Goal: Information Seeking & Learning: Learn about a topic

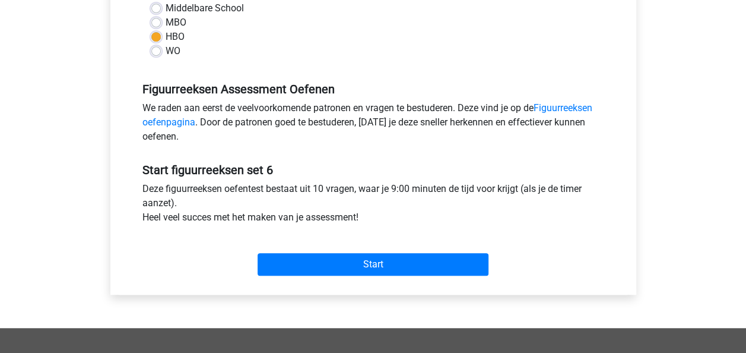
scroll to position [356, 0]
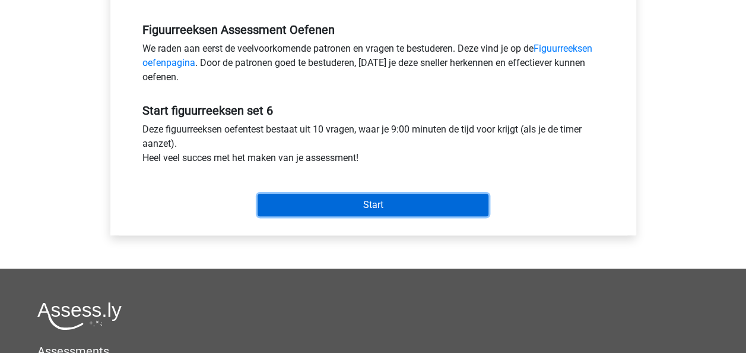
click at [397, 199] on input "Start" at bounding box center [373, 204] width 231 height 23
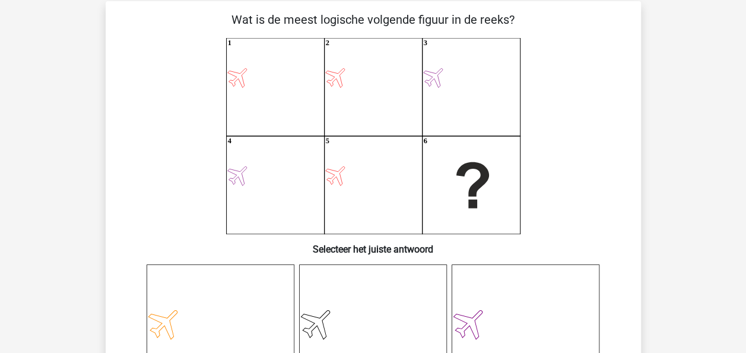
scroll to position [119, 0]
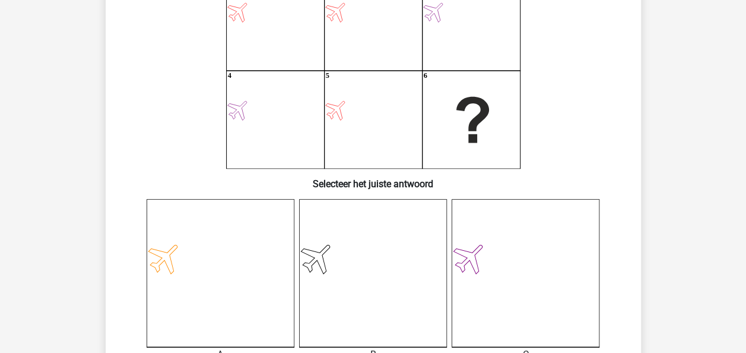
click at [231, 229] on icon at bounding box center [221, 273] width 148 height 148
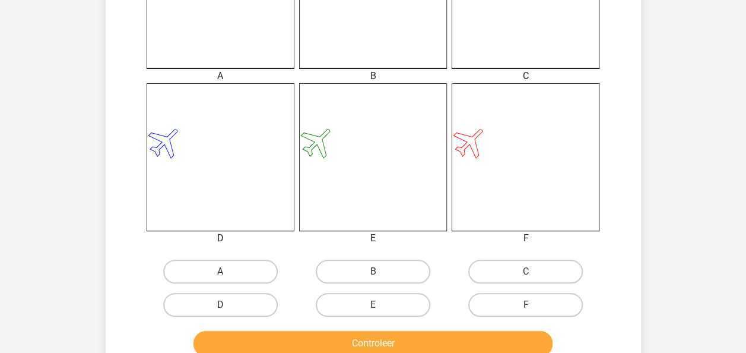
scroll to position [415, 0]
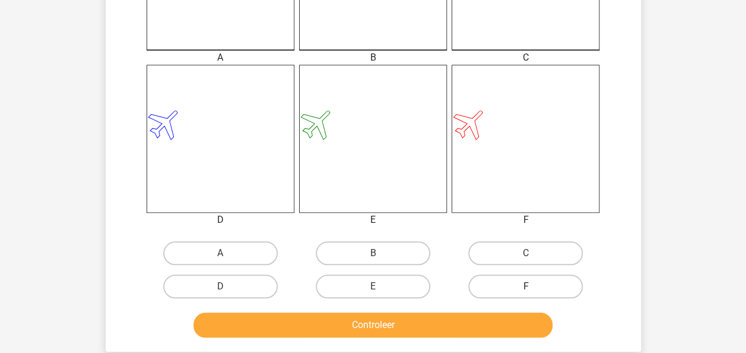
drag, startPoint x: 525, startPoint y: 278, endPoint x: 514, endPoint y: 295, distance: 20.1
click at [525, 280] on label "F" at bounding box center [525, 286] width 115 height 24
click at [526, 286] on input "F" at bounding box center [530, 290] width 8 height 8
radio input "true"
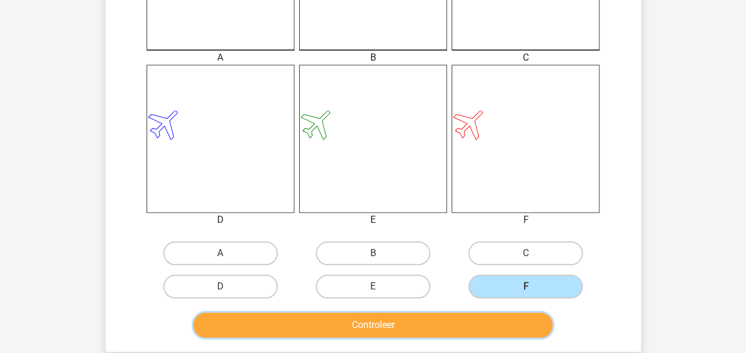
click at [500, 331] on button "Controleer" at bounding box center [372, 324] width 359 height 25
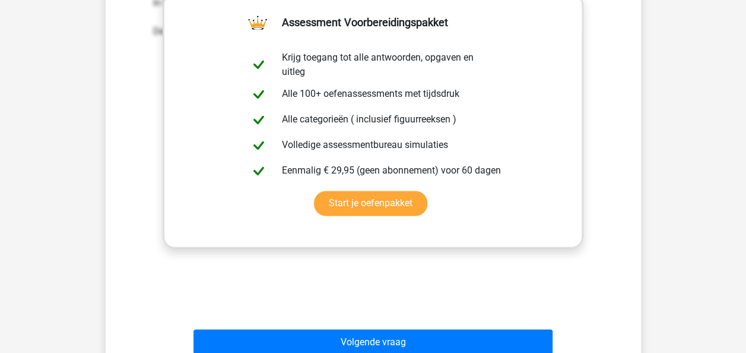
scroll to position [890, 0]
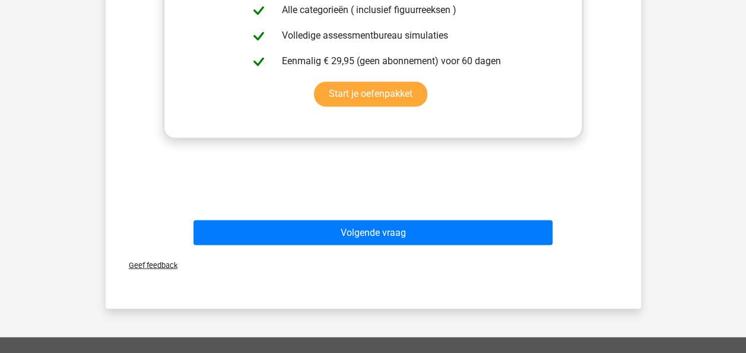
click at [458, 218] on div "Volgende vraag" at bounding box center [373, 229] width 497 height 39
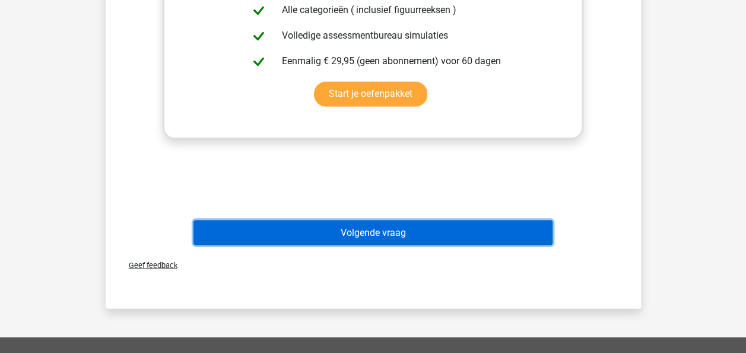
click at [462, 236] on button "Volgende vraag" at bounding box center [372, 232] width 359 height 25
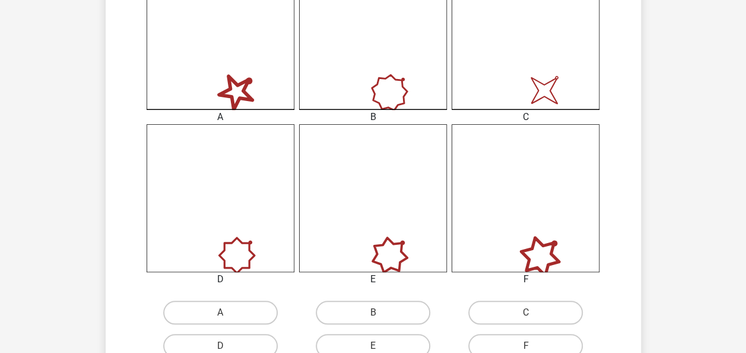
scroll to position [415, 0]
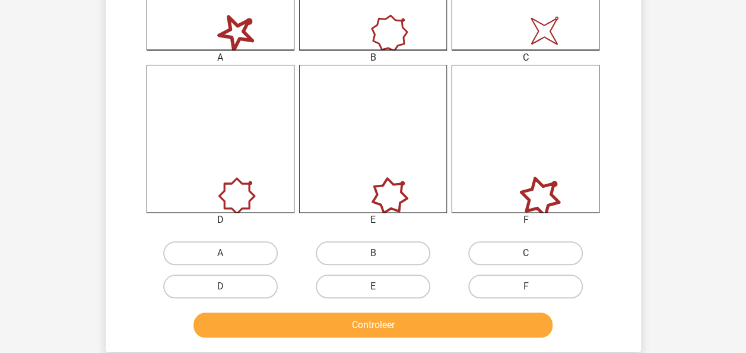
click at [488, 250] on label "C" at bounding box center [525, 253] width 115 height 24
click at [526, 253] on input "C" at bounding box center [530, 257] width 8 height 8
radio input "true"
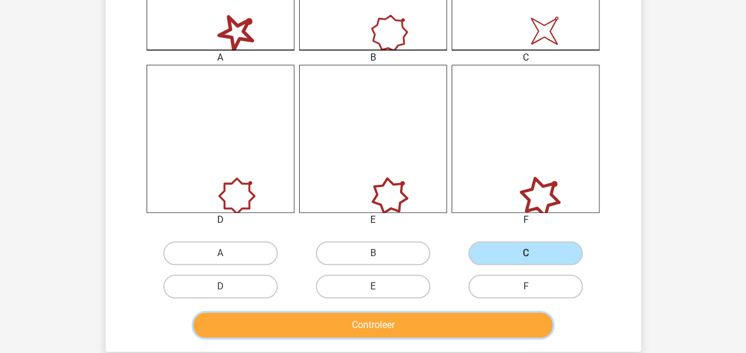
click at [482, 329] on button "Controleer" at bounding box center [372, 324] width 359 height 25
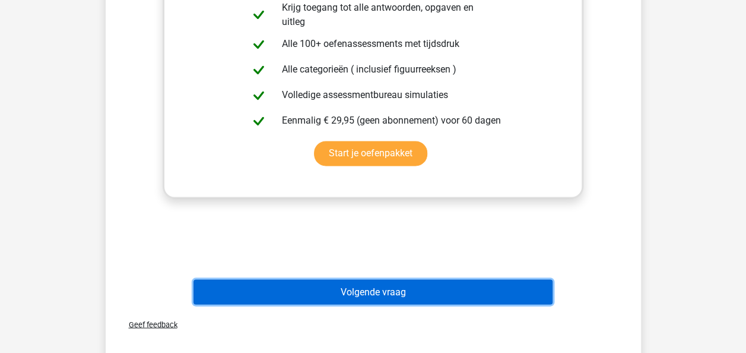
click at [483, 284] on button "Volgende vraag" at bounding box center [372, 291] width 359 height 25
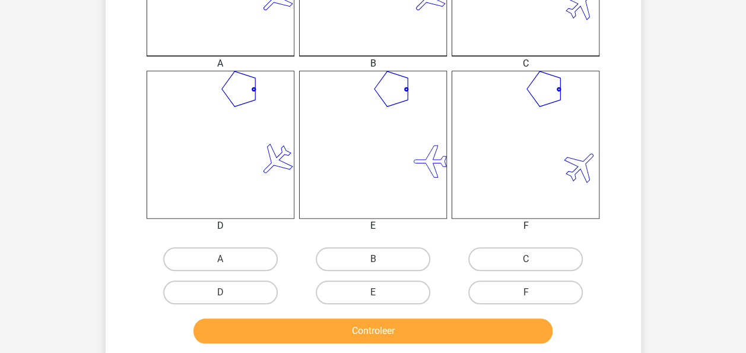
scroll to position [475, 0]
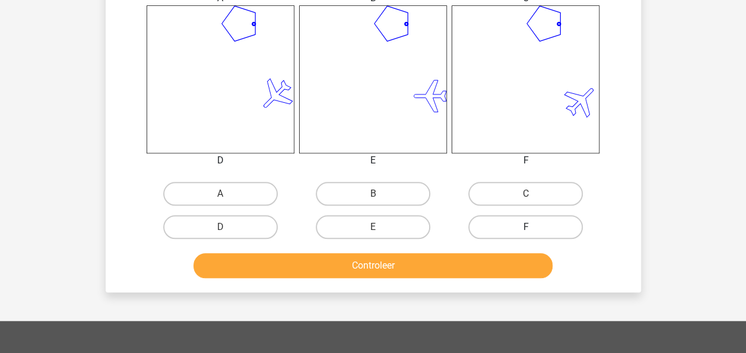
click at [548, 227] on label "F" at bounding box center [525, 227] width 115 height 24
click at [534, 227] on input "F" at bounding box center [530, 231] width 8 height 8
radio input "true"
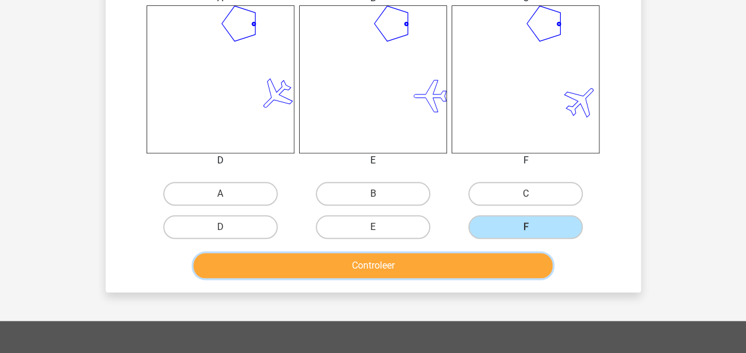
click at [526, 262] on button "Controleer" at bounding box center [372, 265] width 359 height 25
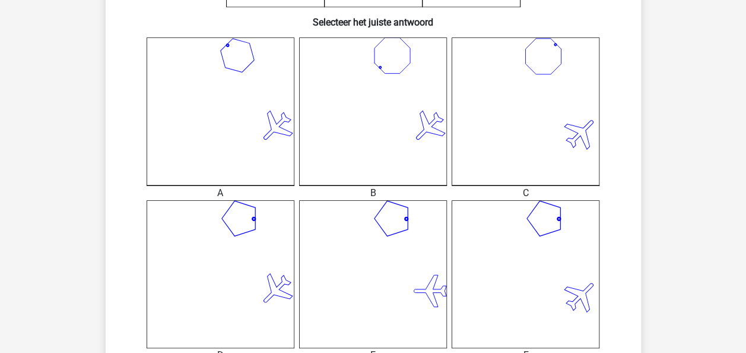
scroll to position [356, 0]
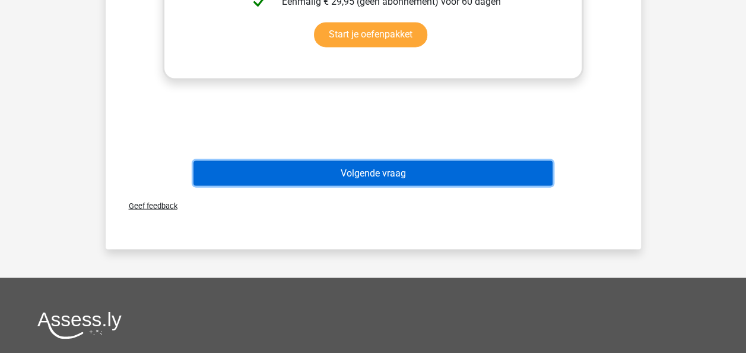
click at [526, 180] on button "Volgende vraag" at bounding box center [372, 172] width 359 height 25
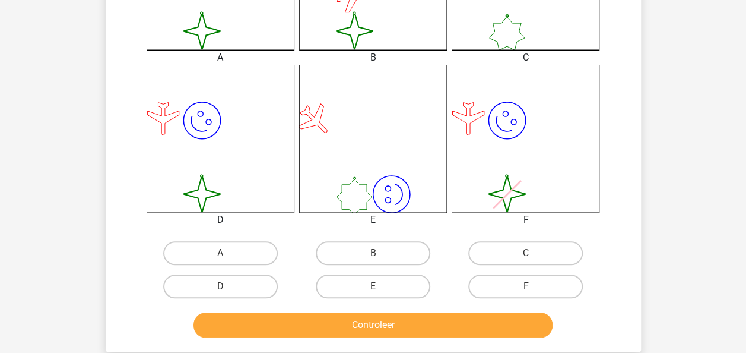
scroll to position [478, 0]
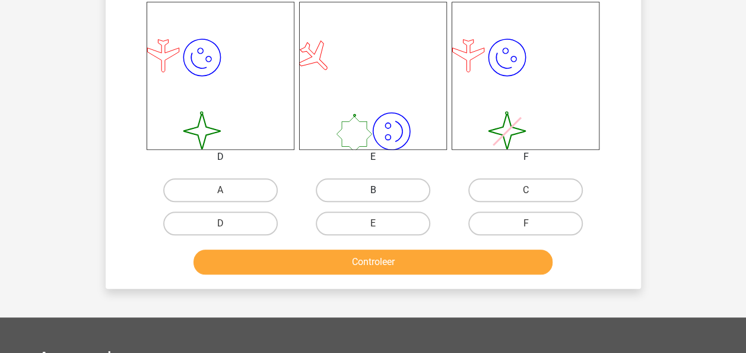
click at [386, 188] on label "B" at bounding box center [373, 190] width 115 height 24
click at [380, 190] on input "B" at bounding box center [377, 194] width 8 height 8
radio input "true"
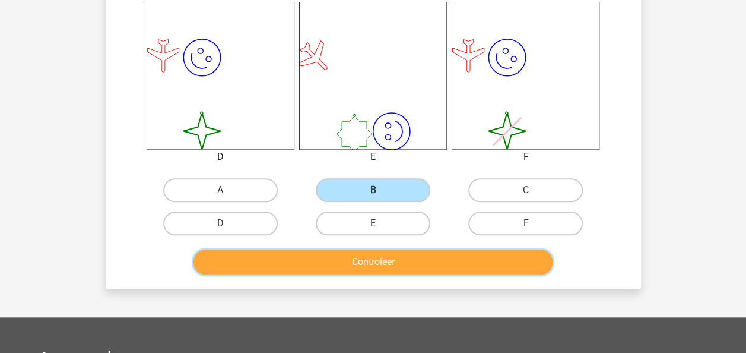
click at [412, 272] on button "Controleer" at bounding box center [372, 261] width 359 height 25
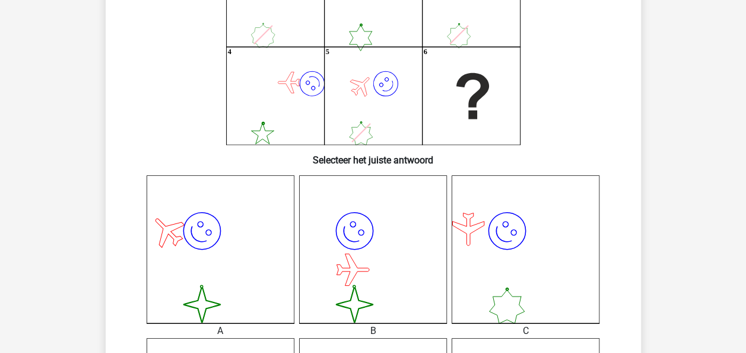
scroll to position [119, 0]
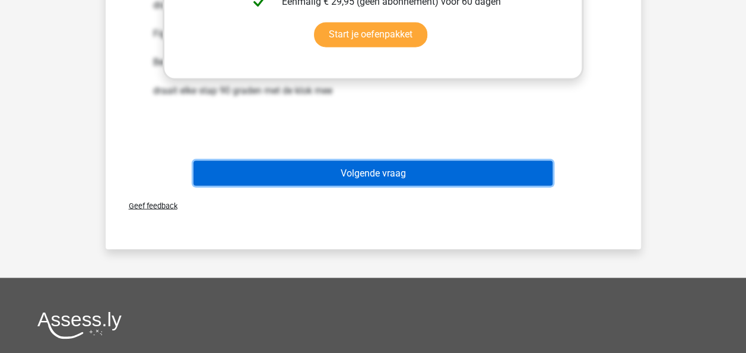
click at [443, 183] on button "Volgende vraag" at bounding box center [372, 172] width 359 height 25
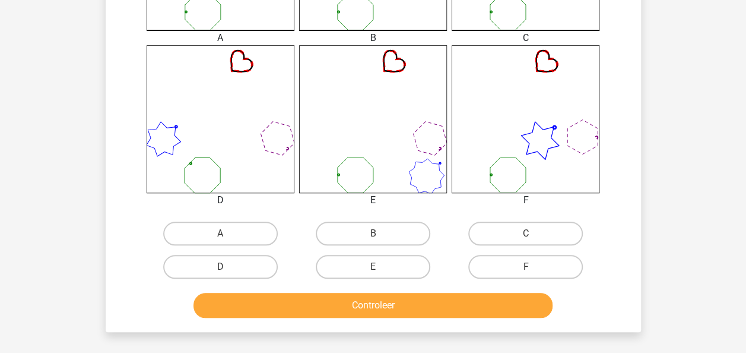
scroll to position [534, 0]
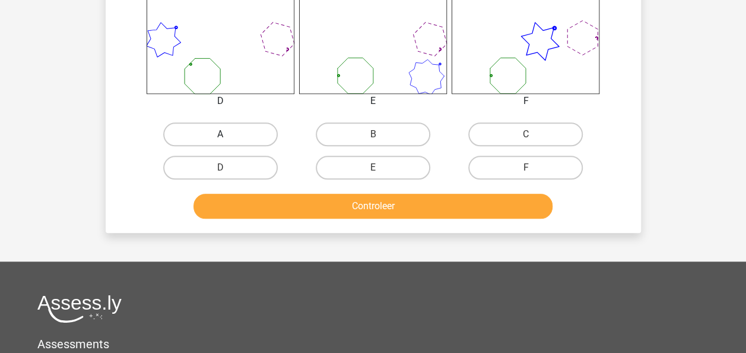
click at [254, 135] on label "A" at bounding box center [220, 134] width 115 height 24
click at [228, 135] on input "A" at bounding box center [224, 138] width 8 height 8
radio input "true"
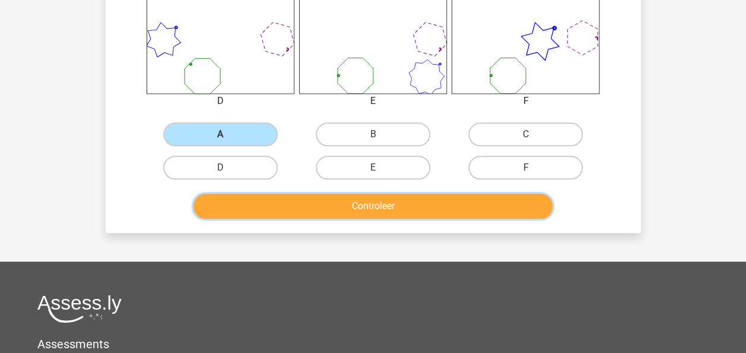
click at [264, 198] on button "Controleer" at bounding box center [372, 205] width 359 height 25
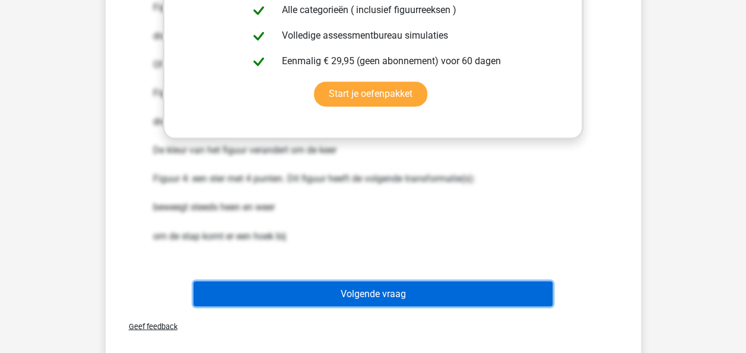
click at [442, 291] on button "Volgende vraag" at bounding box center [372, 293] width 359 height 25
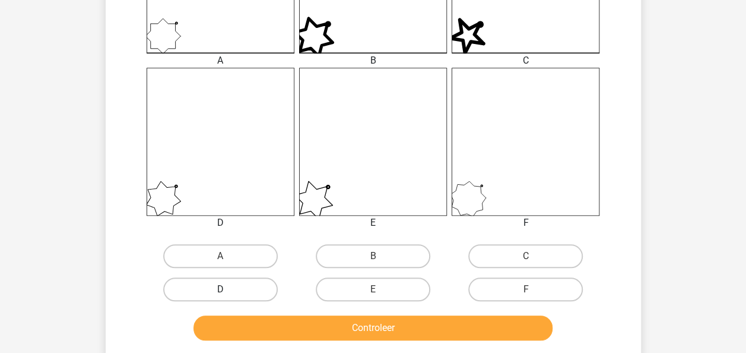
scroll to position [470, 0]
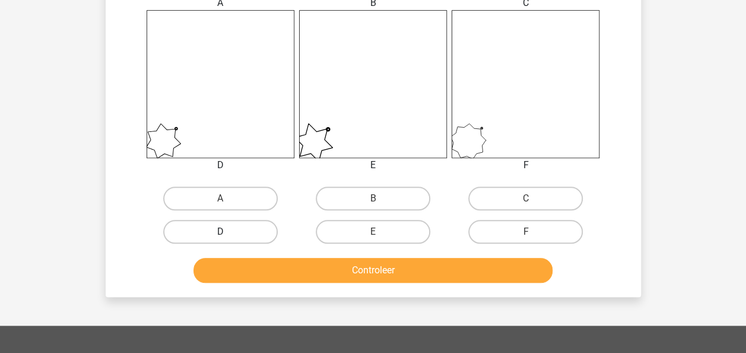
click at [268, 230] on label "D" at bounding box center [220, 232] width 115 height 24
click at [228, 231] on input "D" at bounding box center [224, 235] width 8 height 8
radio input "true"
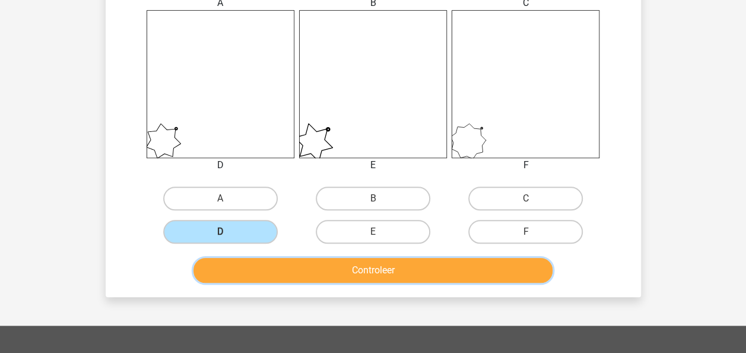
click at [278, 266] on button "Controleer" at bounding box center [372, 270] width 359 height 25
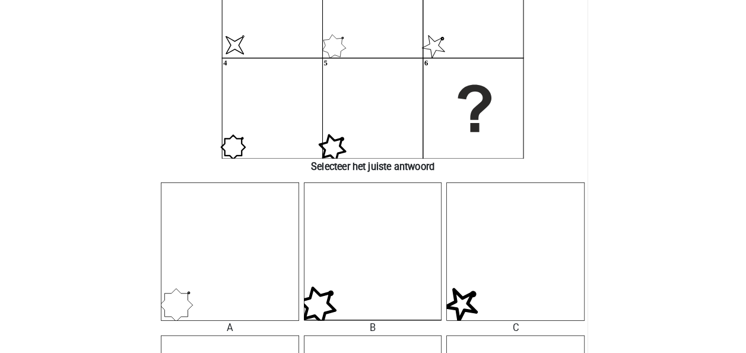
scroll to position [0, 0]
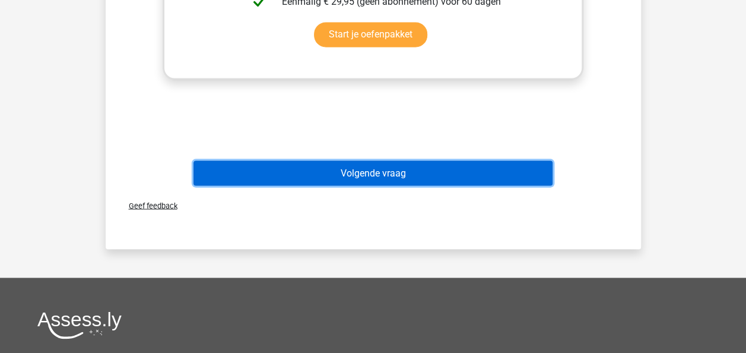
click at [430, 161] on button "Volgende vraag" at bounding box center [372, 172] width 359 height 25
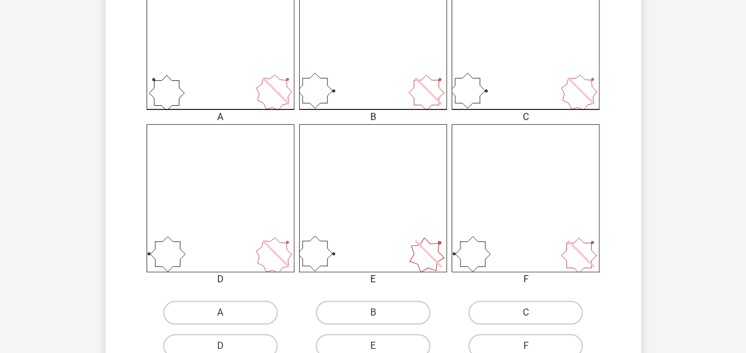
scroll to position [475, 0]
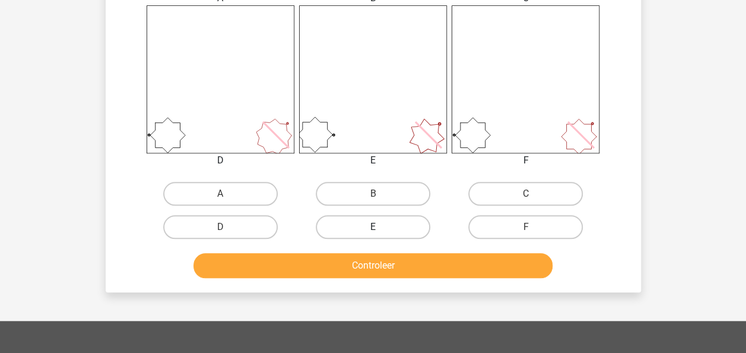
click at [389, 218] on label "E" at bounding box center [373, 227] width 115 height 24
click at [380, 227] on input "E" at bounding box center [377, 231] width 8 height 8
radio input "true"
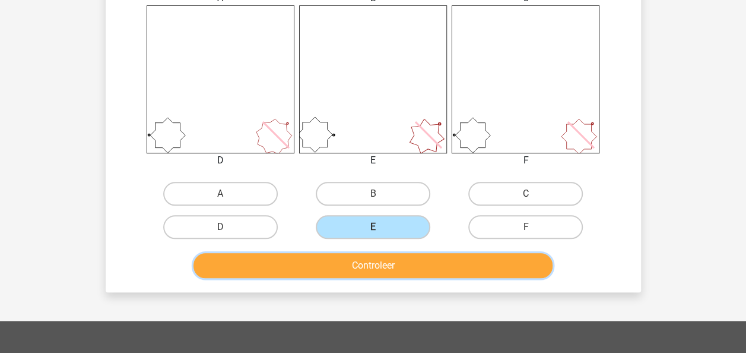
click at [401, 268] on button "Controleer" at bounding box center [372, 265] width 359 height 25
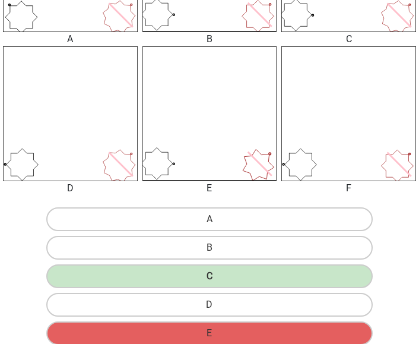
scroll to position [356, 0]
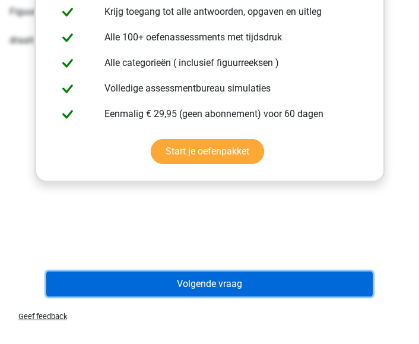
click at [323, 283] on button "Volgende vraag" at bounding box center [209, 283] width 326 height 25
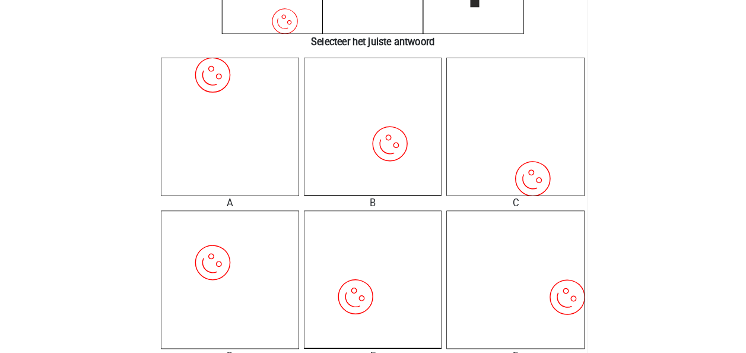
scroll to position [0, 0]
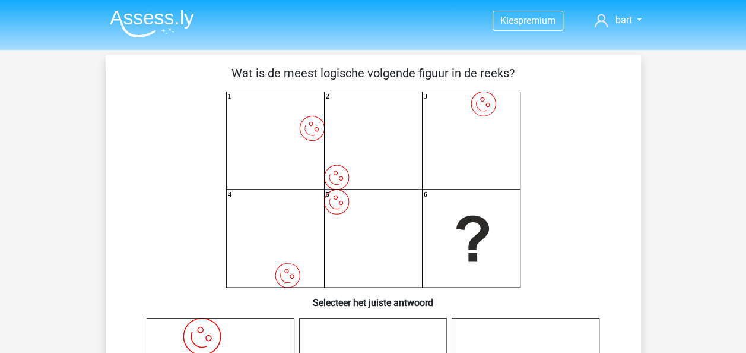
click at [186, 128] on icon "image/svg+xml 1 image/svg+xml 2 image/svg+xml 3 image/svg+xml 4 image/svg+xml 5…" at bounding box center [373, 189] width 478 height 196
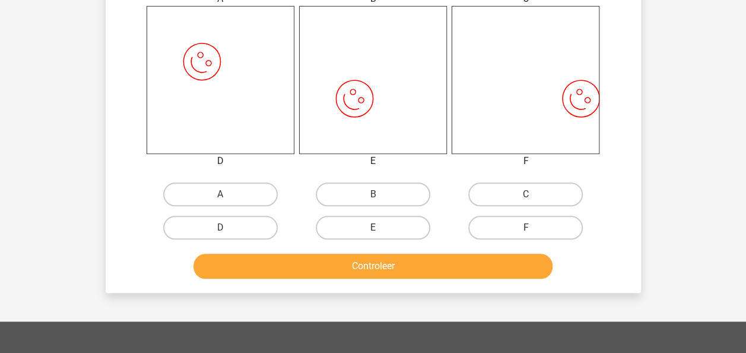
scroll to position [475, 0]
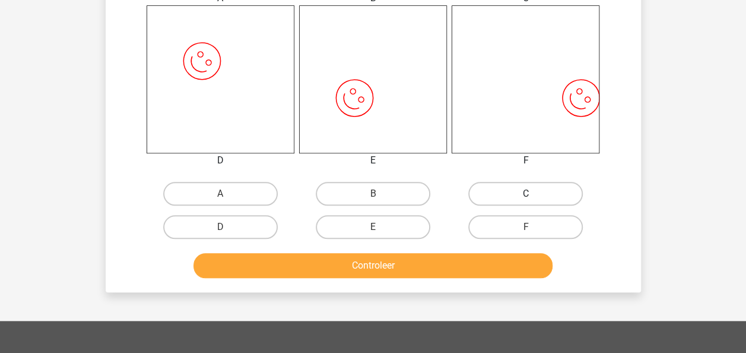
drag, startPoint x: 545, startPoint y: 195, endPoint x: 539, endPoint y: 202, distance: 9.7
click at [545, 195] on label "C" at bounding box center [525, 194] width 115 height 24
click at [534, 195] on input "C" at bounding box center [530, 197] width 8 height 8
radio input "true"
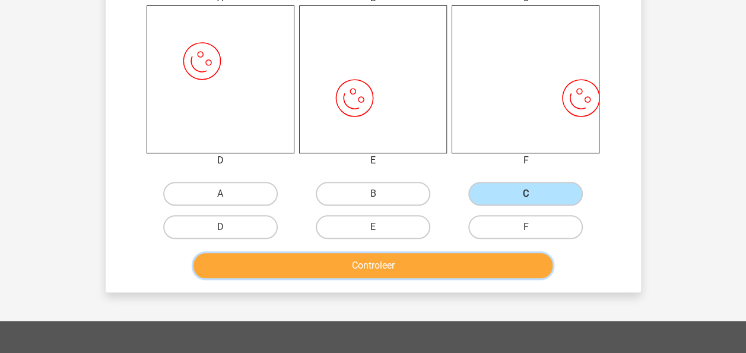
click at [487, 261] on button "Controleer" at bounding box center [372, 265] width 359 height 25
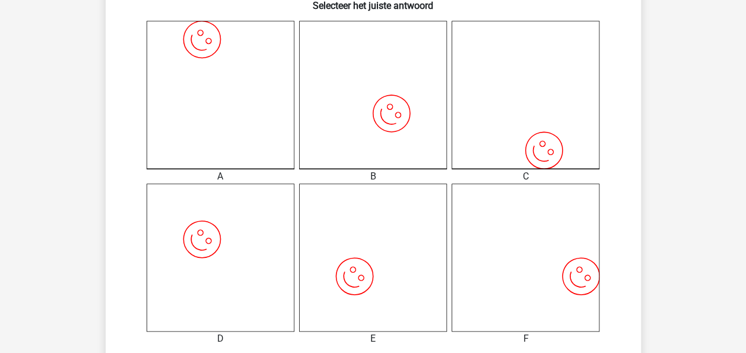
scroll to position [0, 0]
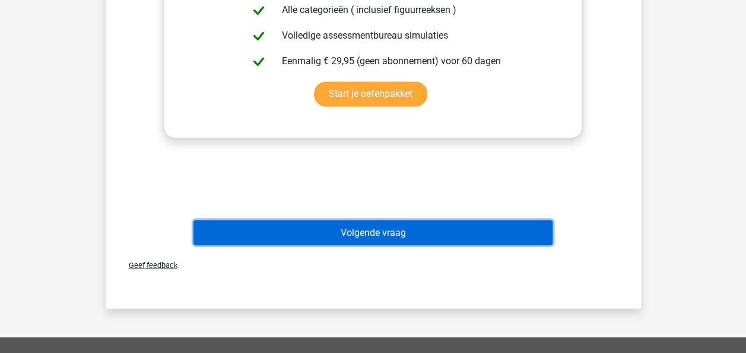
click at [507, 220] on button "Volgende vraag" at bounding box center [372, 232] width 359 height 25
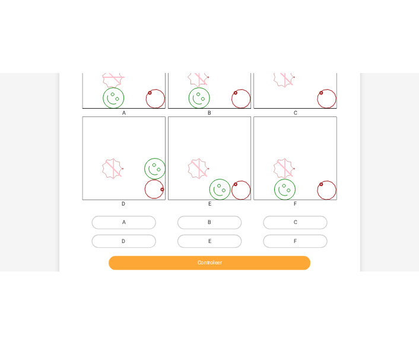
scroll to position [475, 0]
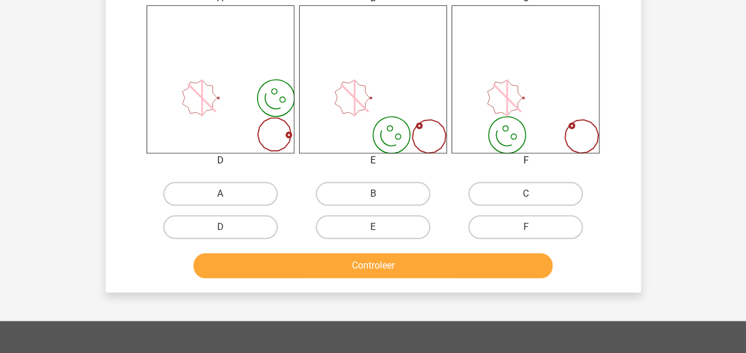
drag, startPoint x: 520, startPoint y: 222, endPoint x: 496, endPoint y: 248, distance: 35.7
click at [519, 226] on label "F" at bounding box center [525, 227] width 115 height 24
click at [526, 227] on input "F" at bounding box center [530, 231] width 8 height 8
radio input "true"
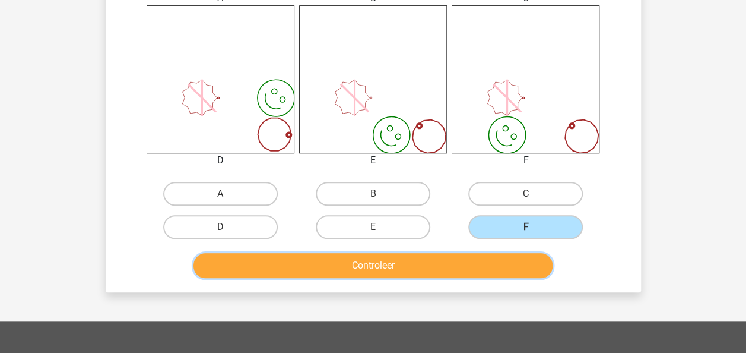
click at [489, 272] on button "Controleer" at bounding box center [372, 265] width 359 height 25
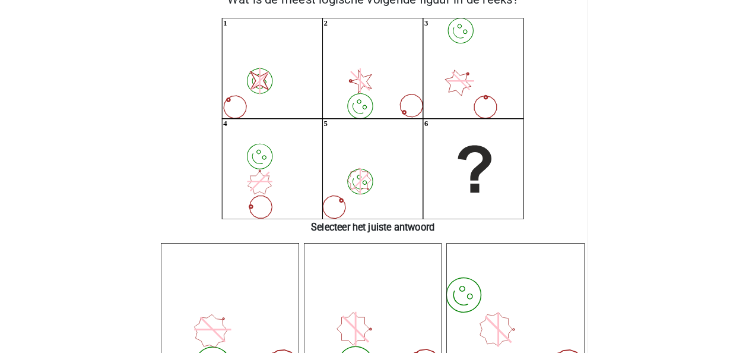
scroll to position [0, 0]
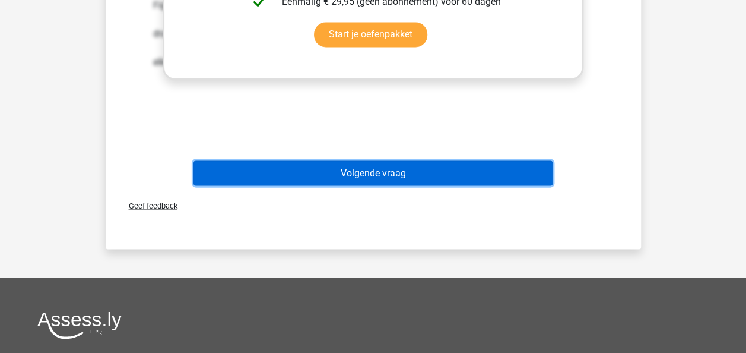
click at [510, 179] on button "Volgende vraag" at bounding box center [372, 172] width 359 height 25
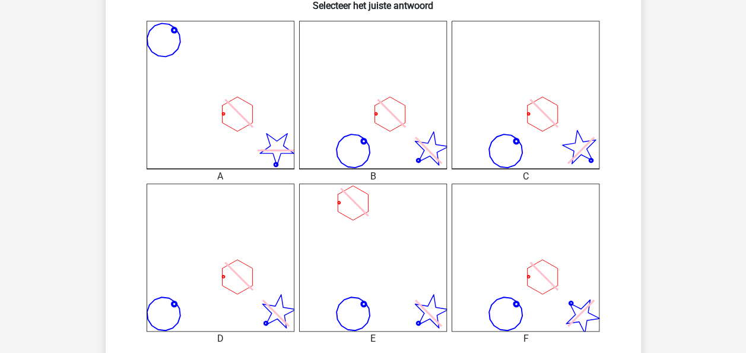
scroll to position [534, 0]
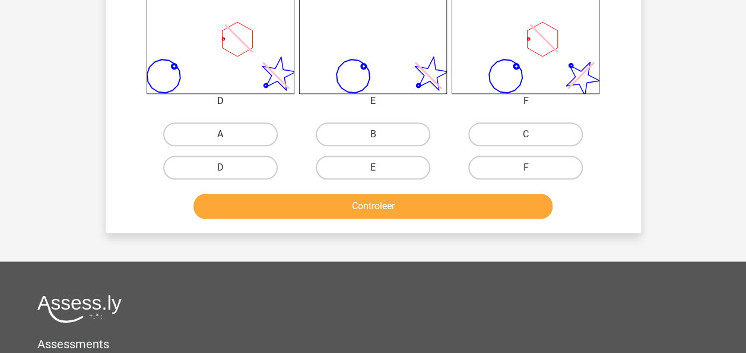
drag, startPoint x: 220, startPoint y: 144, endPoint x: 230, endPoint y: 168, distance: 26.6
click at [220, 144] on label "A" at bounding box center [220, 134] width 115 height 24
click at [220, 142] on input "A" at bounding box center [224, 138] width 8 height 8
radio input "true"
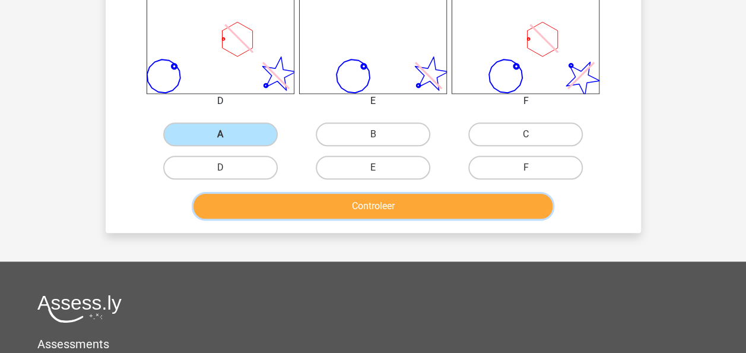
click at [254, 207] on button "Controleer" at bounding box center [372, 205] width 359 height 25
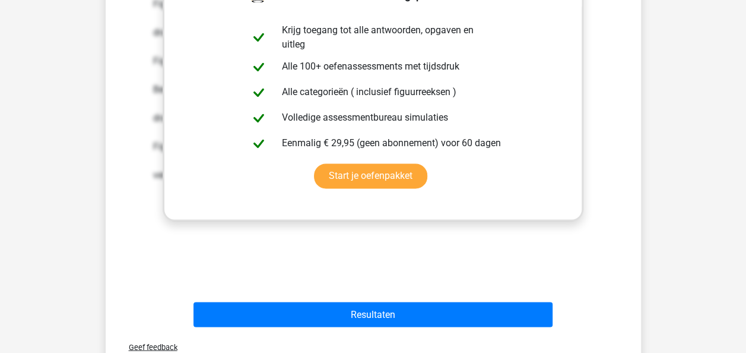
scroll to position [890, 0]
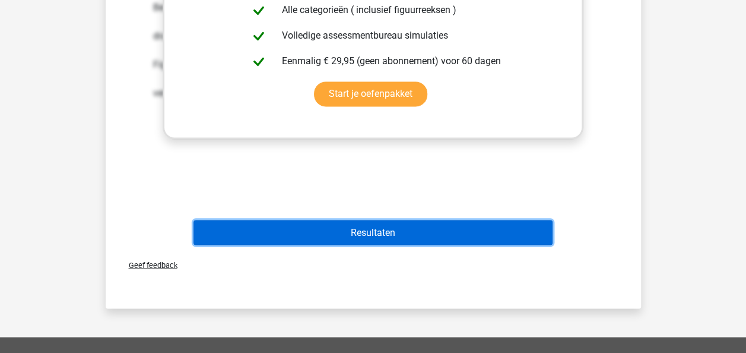
click at [426, 226] on button "Resultaten" at bounding box center [372, 232] width 359 height 25
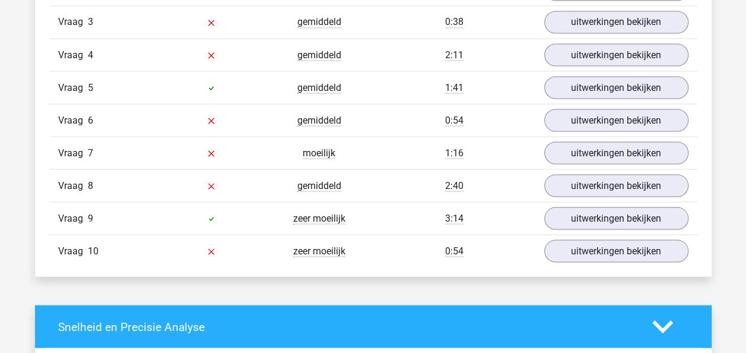
scroll to position [1009, 0]
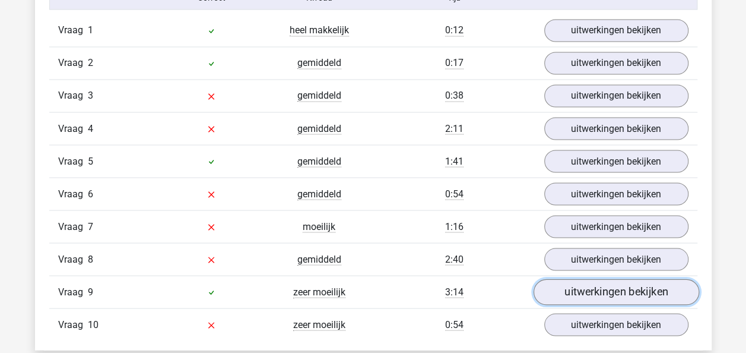
click at [576, 280] on link "uitwerkingen bekijken" at bounding box center [616, 292] width 166 height 26
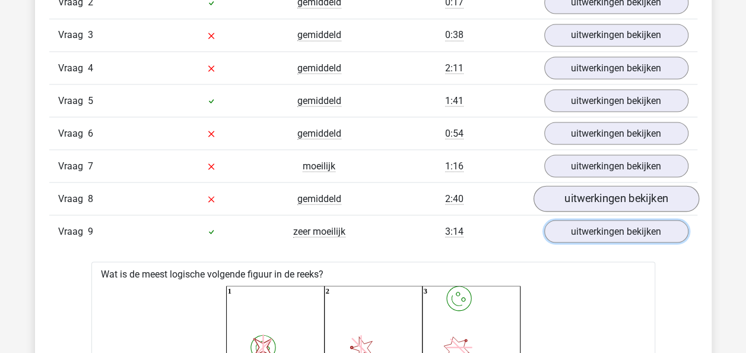
scroll to position [1068, 0]
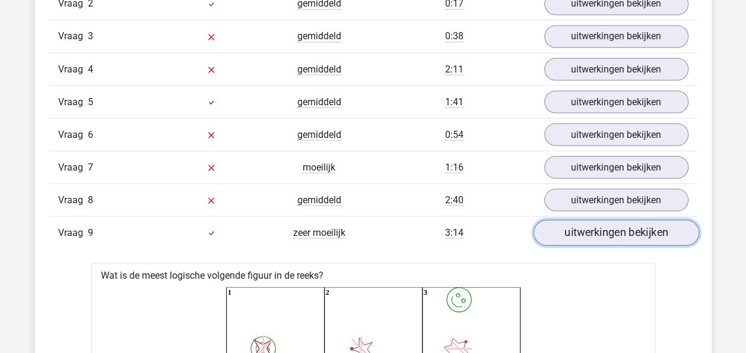
click at [624, 223] on link "uitwerkingen bekijken" at bounding box center [616, 233] width 166 height 26
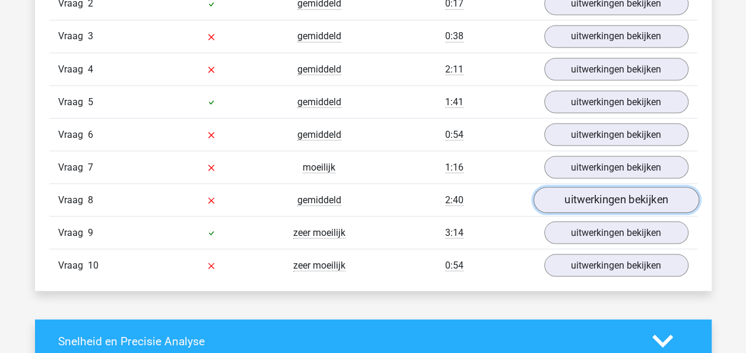
click at [580, 195] on link "uitwerkingen bekijken" at bounding box center [616, 200] width 166 height 26
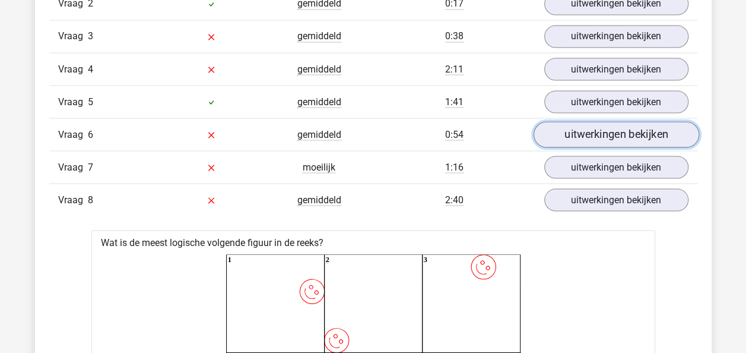
click at [578, 131] on link "uitwerkingen bekijken" at bounding box center [616, 135] width 166 height 26
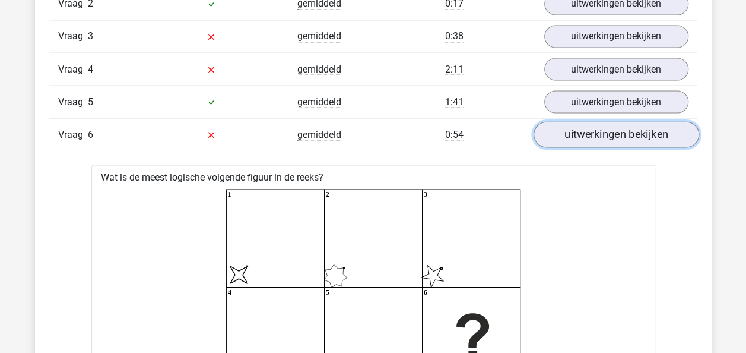
click at [578, 130] on link "uitwerkingen bekijken" at bounding box center [616, 135] width 166 height 26
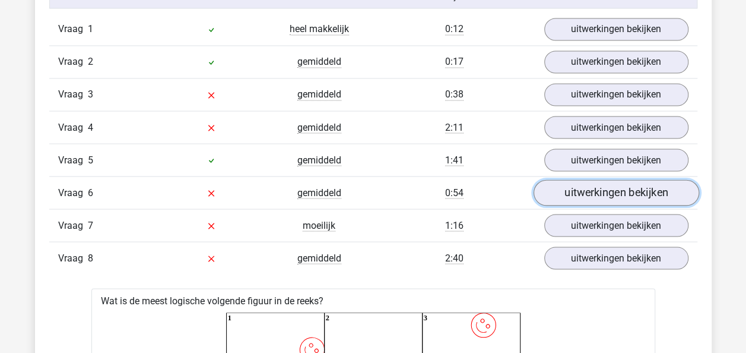
scroll to position [950, 0]
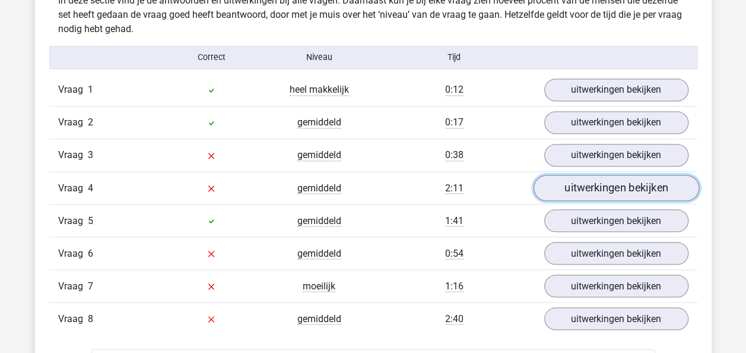
click at [573, 180] on link "uitwerkingen bekijken" at bounding box center [616, 188] width 166 height 26
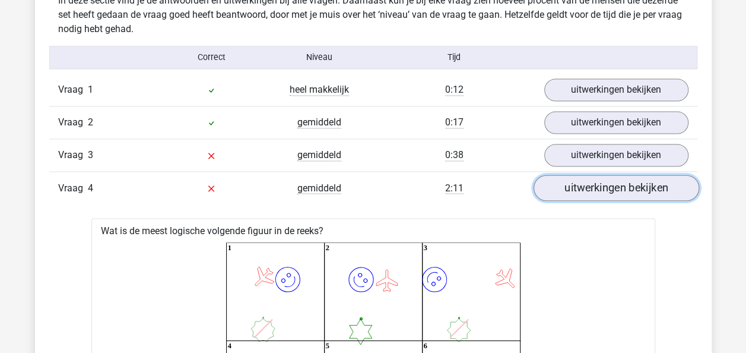
click at [577, 185] on link "uitwerkingen bekijken" at bounding box center [616, 188] width 166 height 26
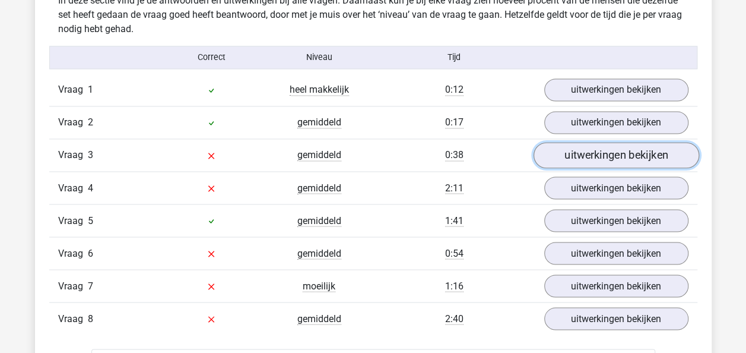
click at [583, 151] on link "uitwerkingen bekijken" at bounding box center [616, 155] width 166 height 26
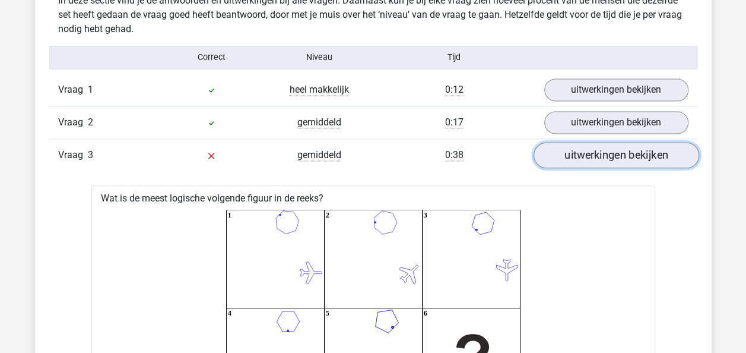
click at [583, 151] on link "uitwerkingen bekijken" at bounding box center [616, 155] width 166 height 26
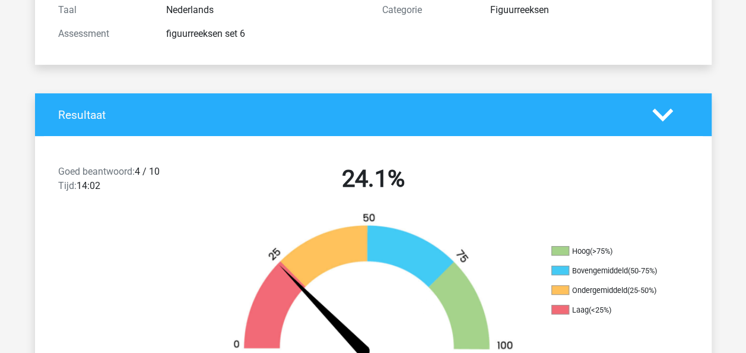
scroll to position [0, 0]
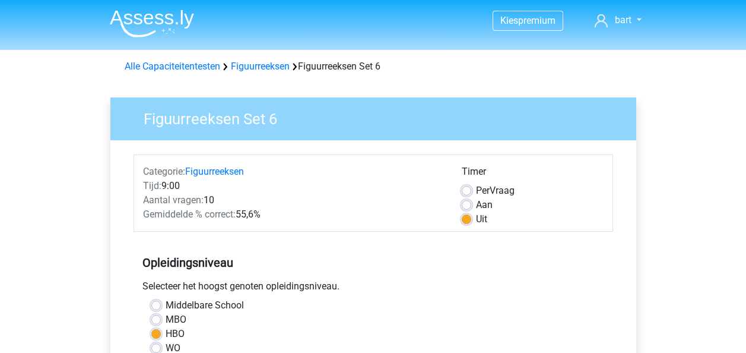
scroll to position [356, 0]
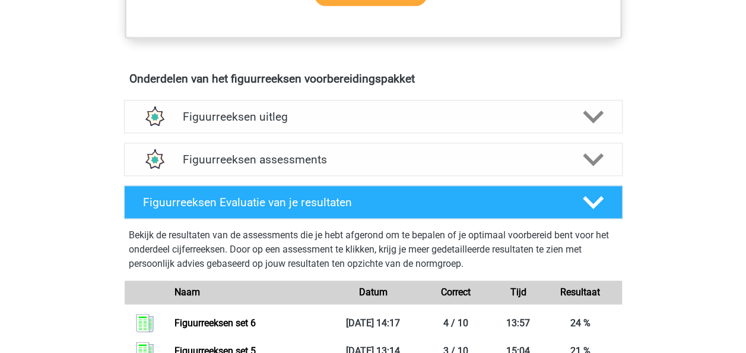
scroll to position [653, 0]
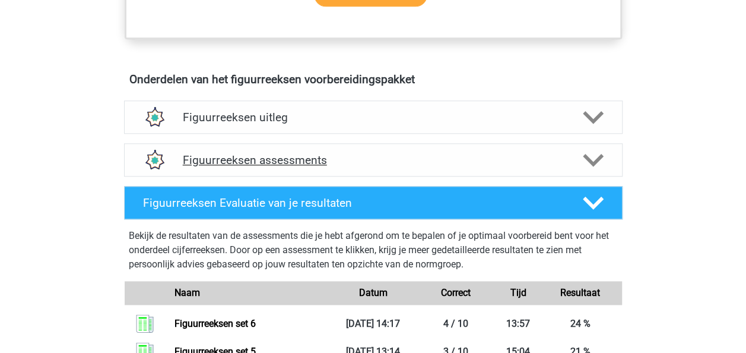
click at [566, 153] on div "Figuurreeksen assessments" at bounding box center [373, 160] width 399 height 14
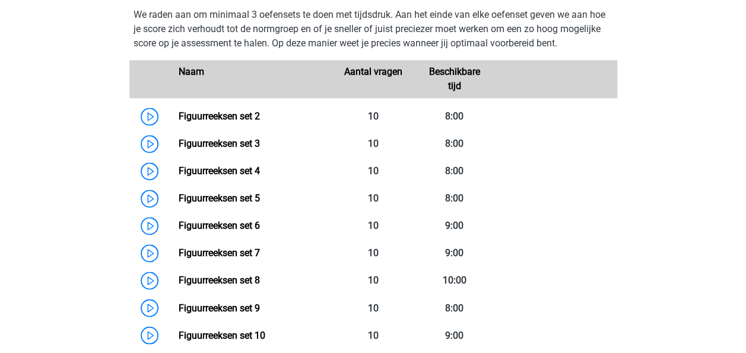
scroll to position [712, 0]
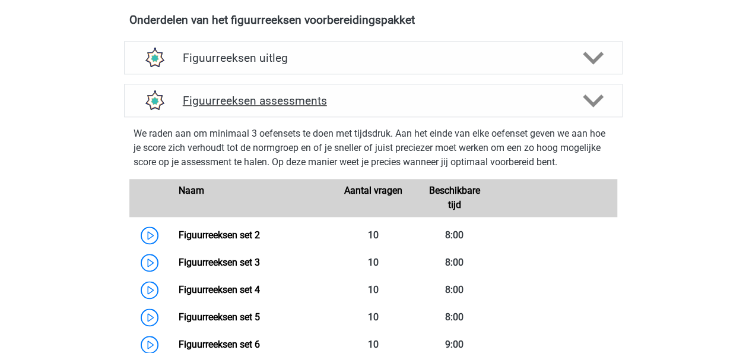
click at [551, 94] on h4 "Figuurreeksen assessments" at bounding box center [373, 101] width 381 height 14
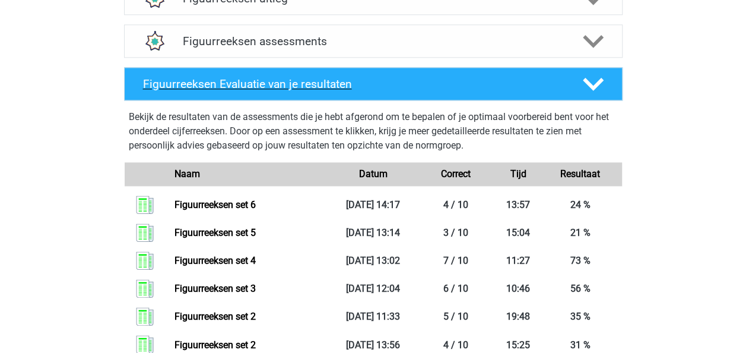
click at [580, 84] on div at bounding box center [592, 84] width 40 height 21
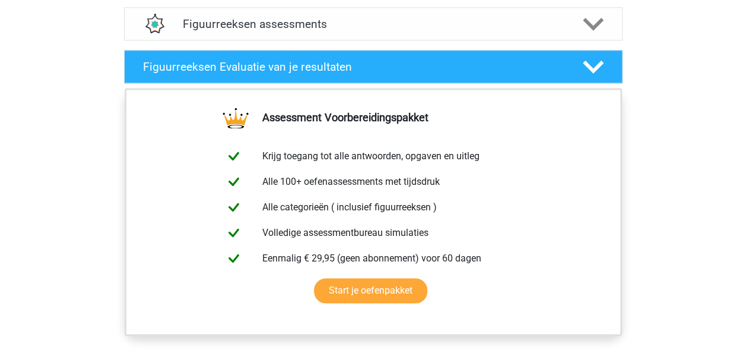
scroll to position [653, 0]
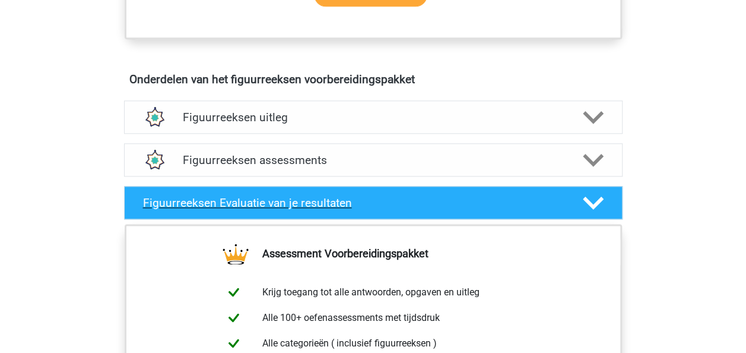
click at [587, 199] on polygon at bounding box center [593, 202] width 21 height 13
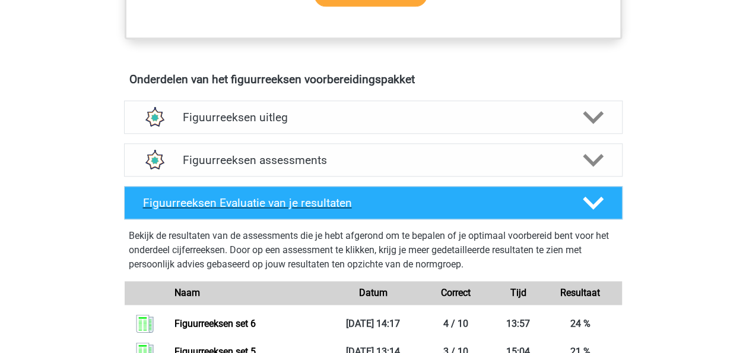
click at [582, 196] on div at bounding box center [592, 202] width 40 height 21
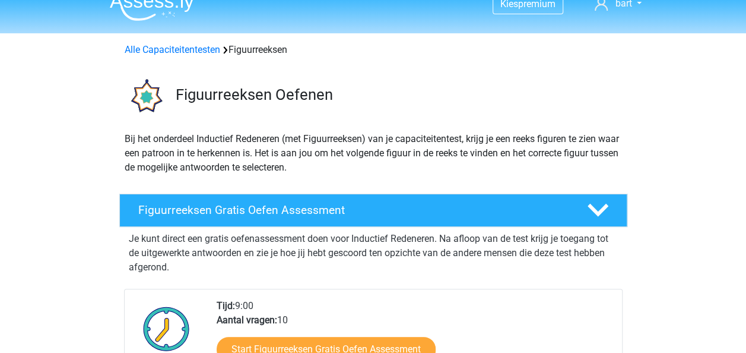
scroll to position [0, 0]
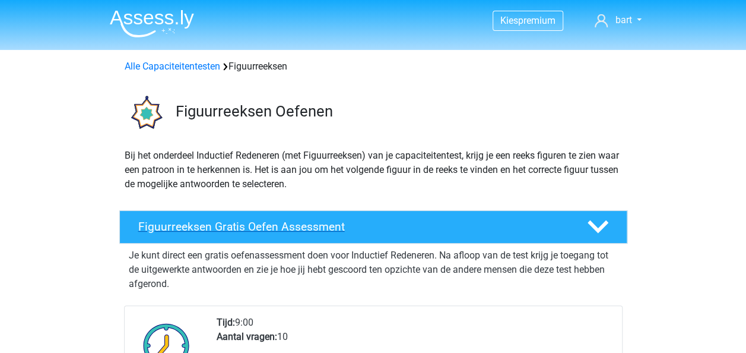
click at [612, 224] on div at bounding box center [596, 226] width 40 height 21
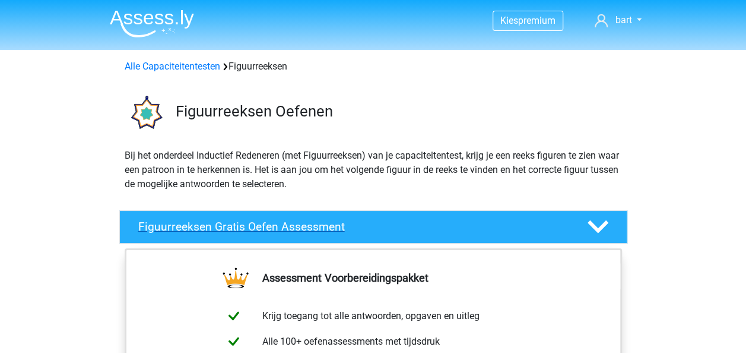
click at [612, 224] on div at bounding box center [596, 226] width 40 height 21
